Goal: Information Seeking & Learning: Understand process/instructions

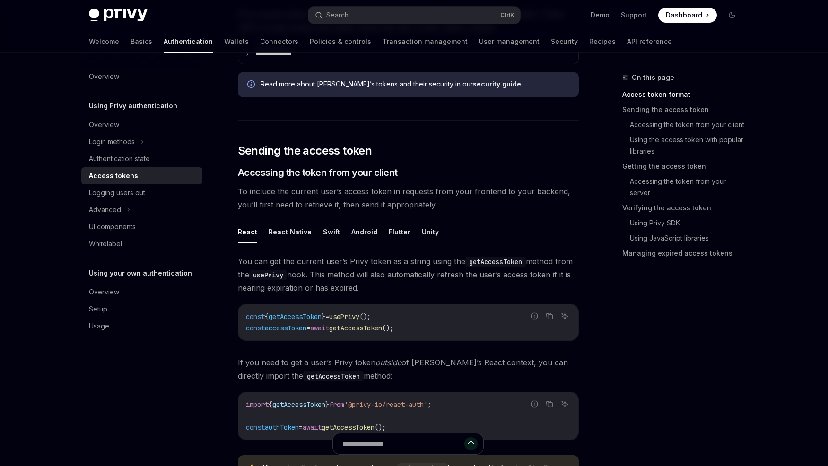
scroll to position [289, 0]
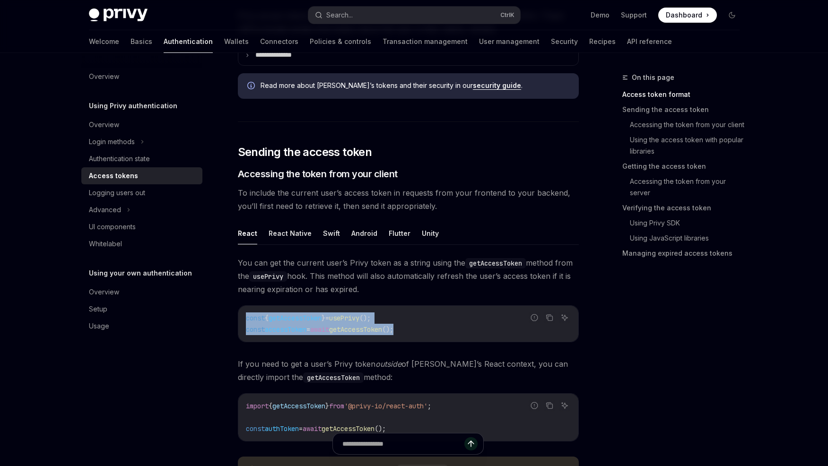
drag, startPoint x: 428, startPoint y: 331, endPoint x: 246, endPoint y: 320, distance: 182.5
click at [246, 320] on code "const { getAccessToken } = usePrivy (); const accessToken = await getAccessToke…" at bounding box center [408, 324] width 325 height 23
copy code "const { getAccessToken } = usePrivy (); const accessToken = await getAccessToke…"
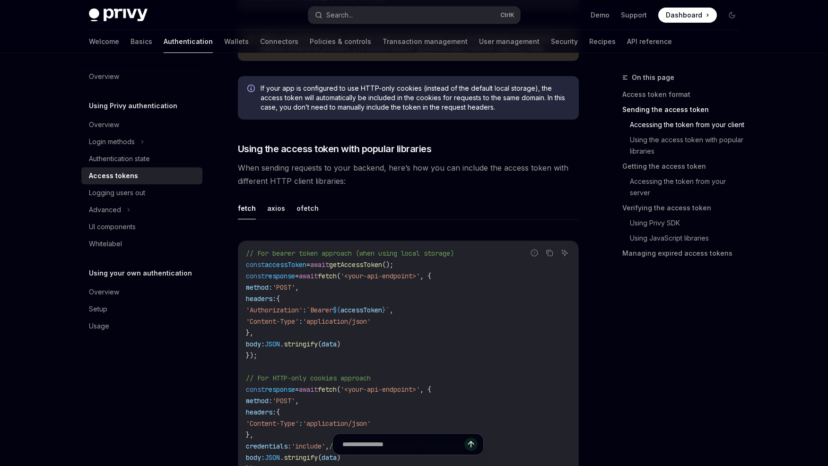
scroll to position [724, 0]
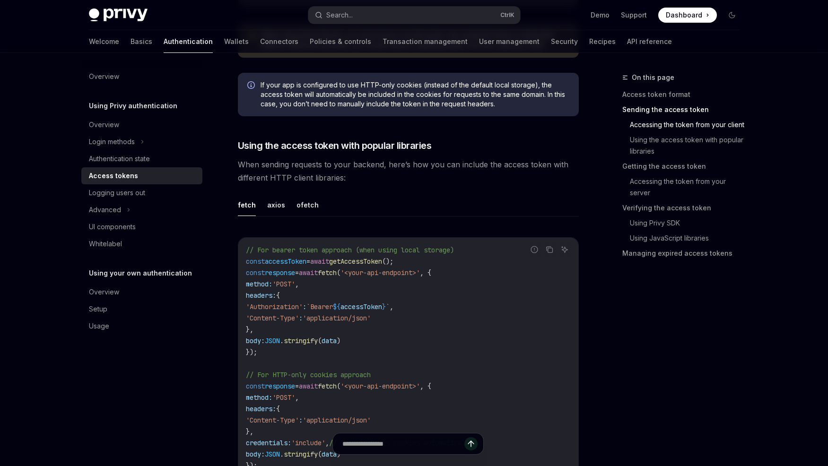
drag, startPoint x: 359, startPoint y: 307, endPoint x: 330, endPoint y: 307, distance: 28.4
click at [330, 307] on span "`Bearer" at bounding box center [320, 307] width 26 height 9
copy span "`Bearer"
